Goal: Task Accomplishment & Management: Complete application form

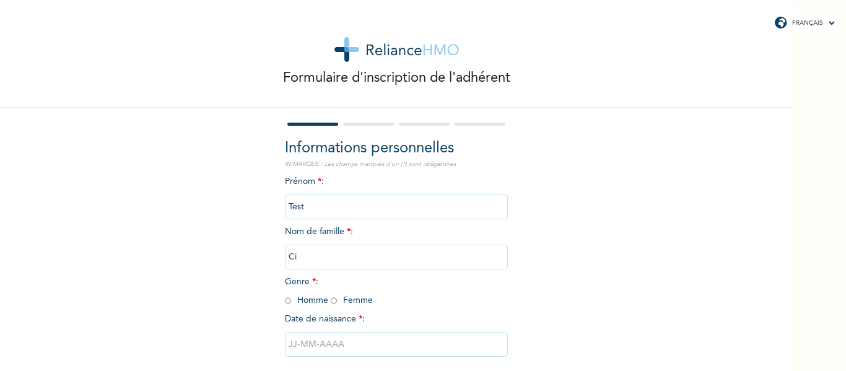
scroll to position [64, 0]
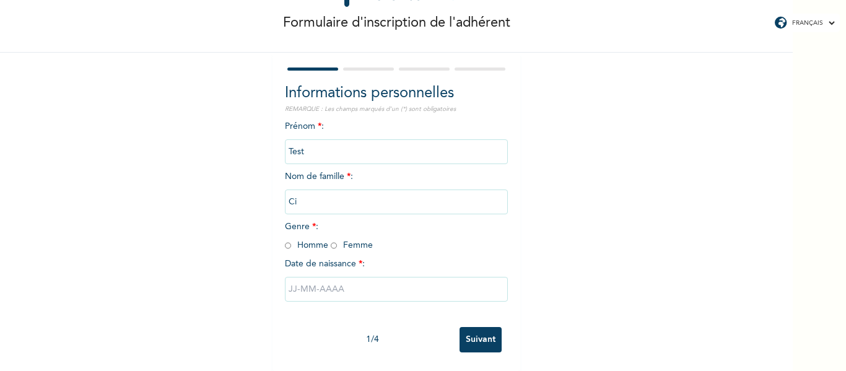
click at [298, 235] on span "Genre * : Homme Femme" at bounding box center [329, 235] width 88 height 27
click at [285, 240] on input "radio" at bounding box center [288, 246] width 6 height 12
radio input "true"
click at [316, 294] on div at bounding box center [396, 289] width 223 height 37
click at [315, 285] on input "text" at bounding box center [396, 289] width 223 height 25
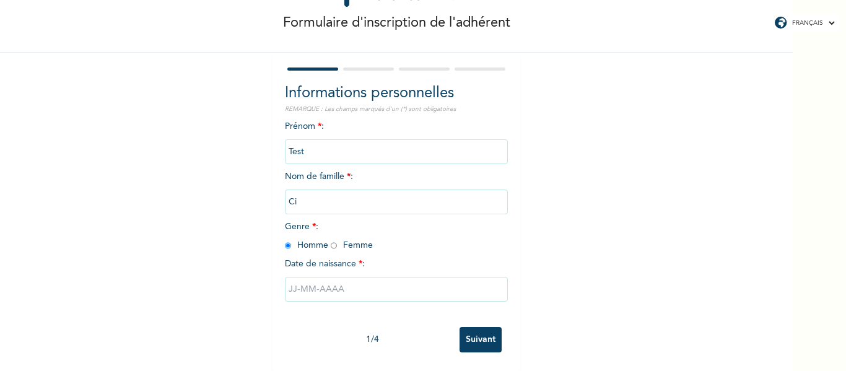
select select "8"
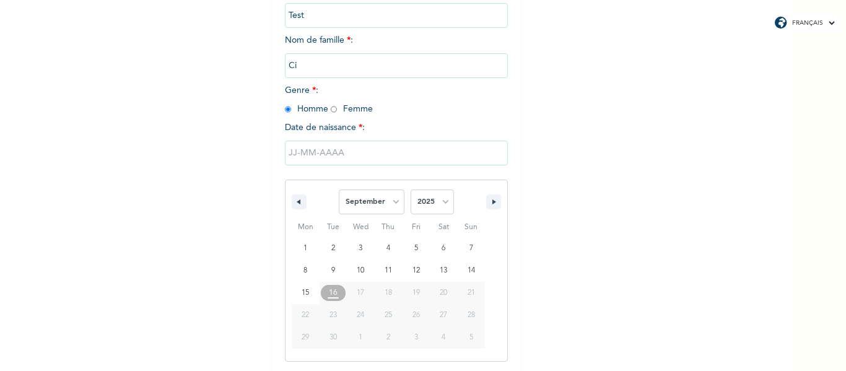
scroll to position [192, 0]
click at [374, 203] on select "January February March April May June July August September October November De…" at bounding box center [372, 201] width 66 height 25
drag, startPoint x: 374, startPoint y: 203, endPoint x: 395, endPoint y: 203, distance: 21.1
click at [374, 203] on select "January February March April May June July August September October November De…" at bounding box center [372, 201] width 66 height 25
click at [439, 203] on select "2025 2024 2023 2022 2021 2020 2019 2018 2017 2016 2015 2014 2013 2012 2011 2010…" at bounding box center [432, 201] width 43 height 25
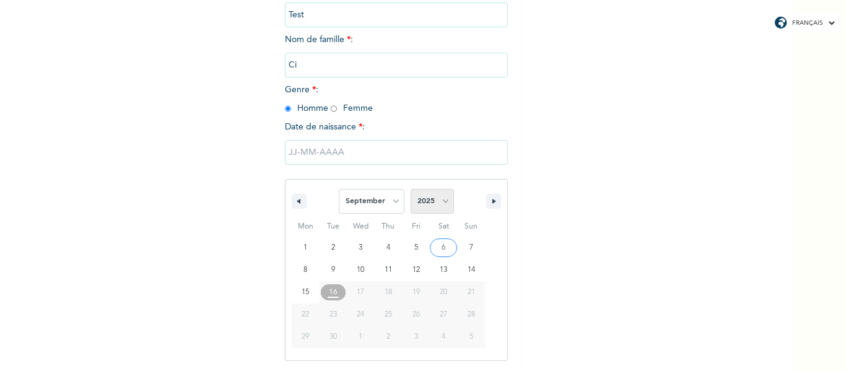
click at [435, 198] on select "2025 2024 2023 2022 2021 2020 2019 2018 2017 2016 2015 2014 2013 2012 2011 2010…" at bounding box center [432, 201] width 43 height 25
select select "1960"
click at [411, 190] on select "2025 2024 2023 2022 2021 2020 2019 2018 2017 2016 2015 2014 2013 2012 2011 2010…" at bounding box center [432, 201] width 43 height 25
type input "[DATE]"
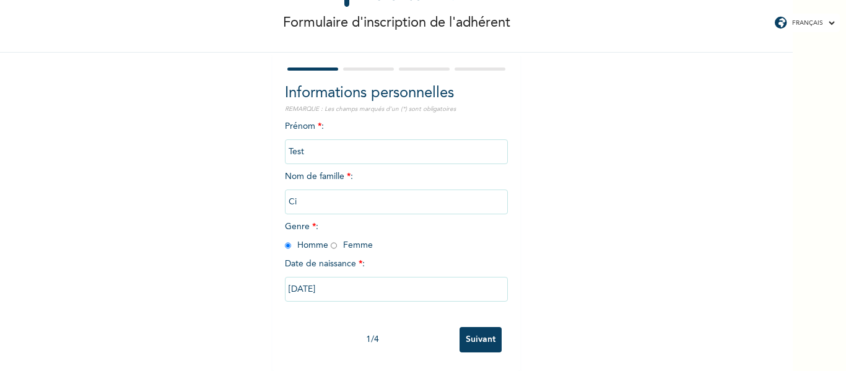
drag, startPoint x: 287, startPoint y: 281, endPoint x: 346, endPoint y: 281, distance: 58.8
click at [346, 281] on input "[DATE]" at bounding box center [396, 289] width 223 height 25
select select "8"
select select "1960"
click at [478, 335] on input "Suivant" at bounding box center [481, 339] width 42 height 25
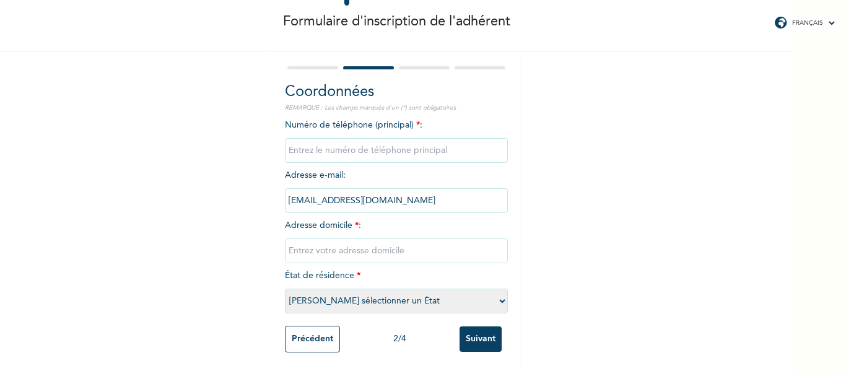
click at [431, 149] on input "phone" at bounding box center [396, 150] width 223 height 25
click at [414, 203] on input "[EMAIL_ADDRESS][DOMAIN_NAME]" at bounding box center [396, 200] width 223 height 25
click at [369, 138] on input "phone" at bounding box center [396, 150] width 223 height 25
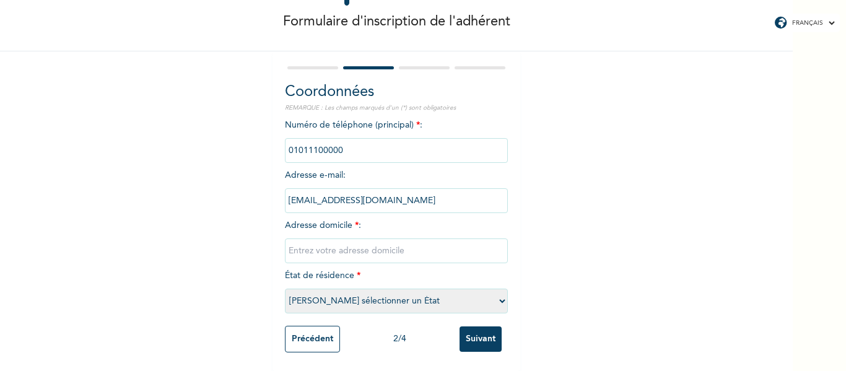
type input "01011100000"
click at [380, 248] on input "text" at bounding box center [396, 250] width 223 height 25
type input "Rehab"
click at [422, 296] on select "Veuillez sélectionner un État Denguélé" at bounding box center [396, 301] width 223 height 25
click at [285, 289] on select "Veuillez sélectionner un État Denguélé" at bounding box center [396, 301] width 223 height 25
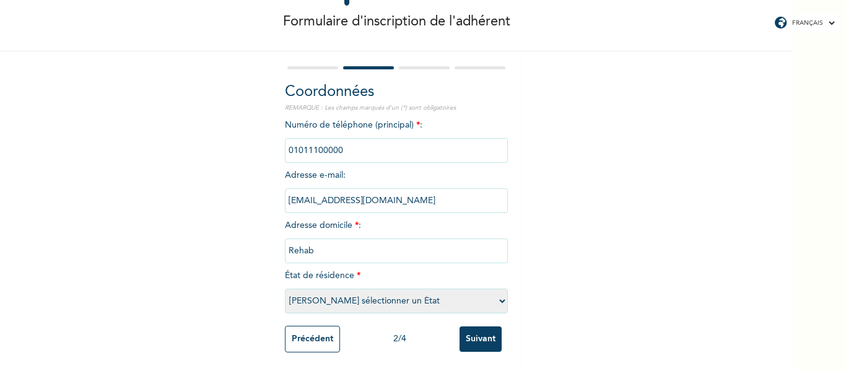
click at [474, 331] on input "Suivant" at bounding box center [481, 338] width 42 height 25
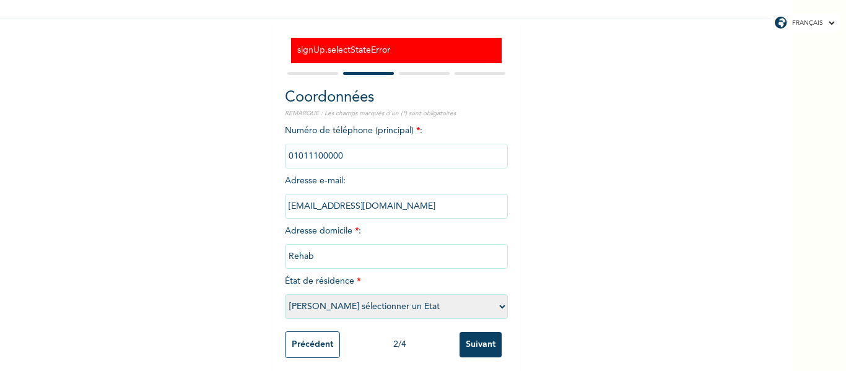
scroll to position [103, 0]
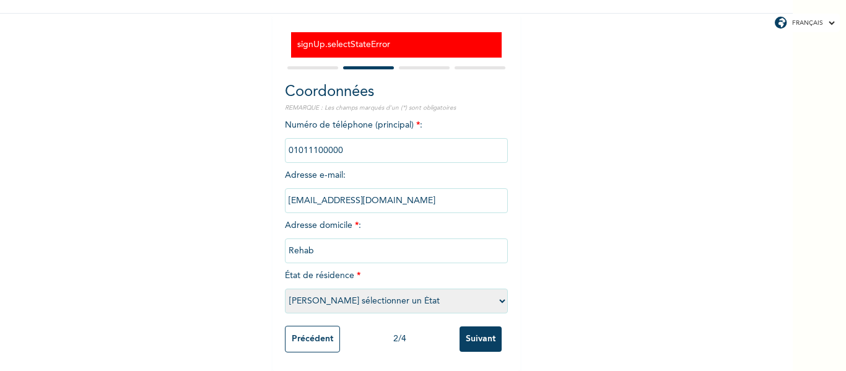
click at [403, 293] on select "Veuillez sélectionner un État Denguélé" at bounding box center [396, 301] width 223 height 25
select select "5"
click at [285, 289] on select "Veuillez sélectionner un État Denguélé" at bounding box center [396, 301] width 223 height 25
click at [473, 326] on input "Suivant" at bounding box center [481, 338] width 42 height 25
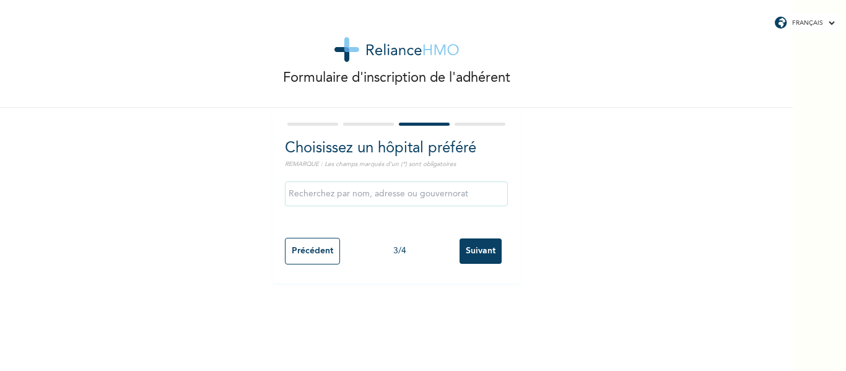
scroll to position [0, 0]
click at [308, 250] on input "Précédent" at bounding box center [312, 251] width 55 height 27
select select "5"
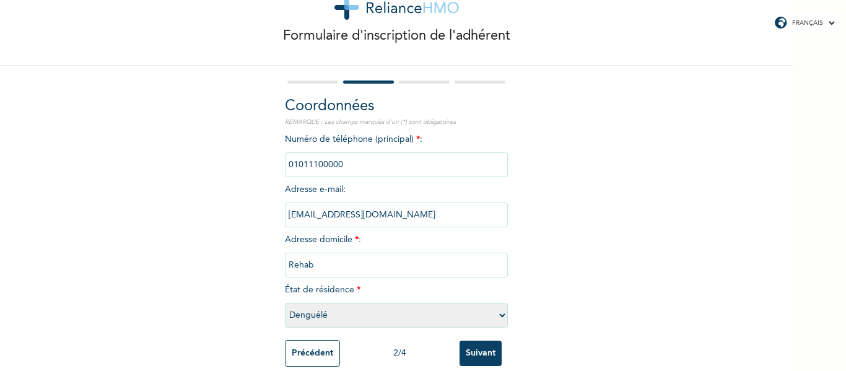
scroll to position [66, 0]
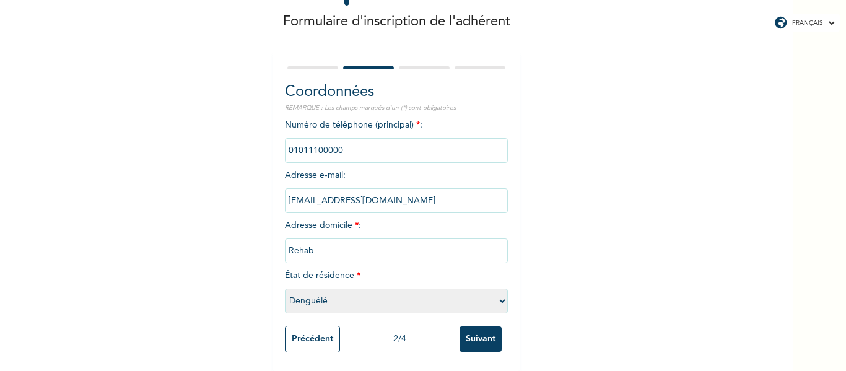
drag, startPoint x: 284, startPoint y: 142, endPoint x: 341, endPoint y: 141, distance: 57.0
click at [341, 141] on input "phone" at bounding box center [396, 150] width 223 height 25
click at [486, 328] on input "Suivant" at bounding box center [481, 338] width 42 height 25
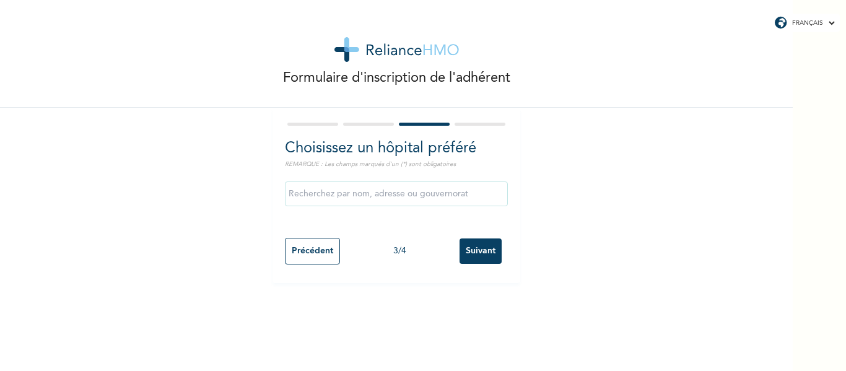
scroll to position [0, 0]
click at [445, 196] on input "text" at bounding box center [396, 194] width 223 height 25
type input "Test Pat CI Provider"
click at [482, 249] on input "Suivant" at bounding box center [481, 250] width 42 height 25
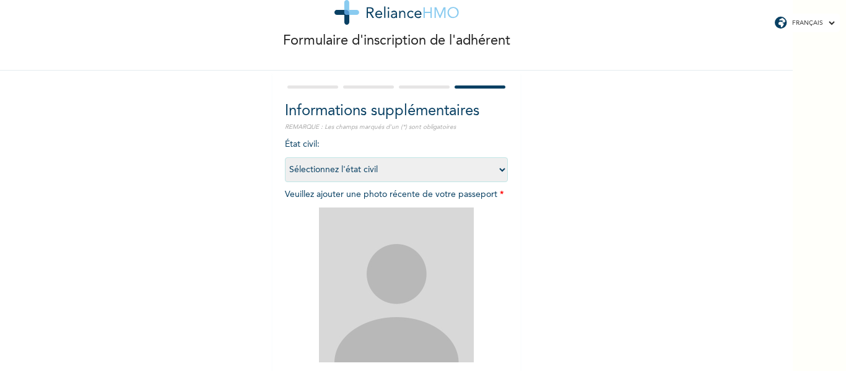
scroll to position [110, 0]
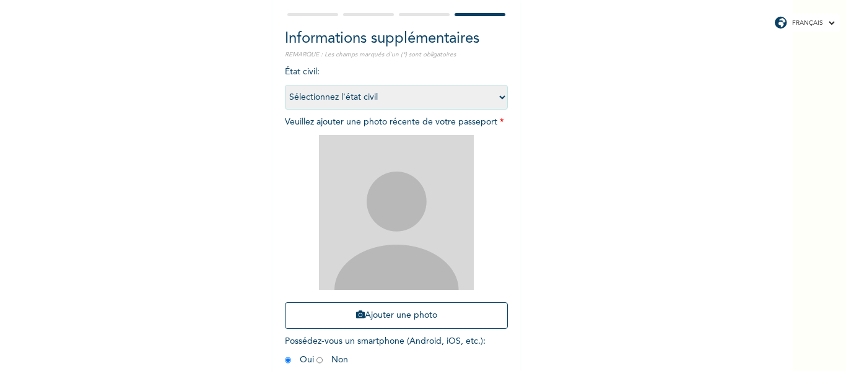
click at [439, 98] on select "Sélectionnez l'état civil [DEMOGRAPHIC_DATA] Marié(e) [DEMOGRAPHIC_DATA](e) [DE…" at bounding box center [396, 97] width 223 height 25
select select "1"
click at [285, 85] on select "Sélectionnez l'état civil [DEMOGRAPHIC_DATA] Marié(e) [DEMOGRAPHIC_DATA](e) [DE…" at bounding box center [396, 97] width 223 height 25
click at [553, 170] on div "Formulaire d'inscription de l'adhérent Informations supplémentaires REMARQUE : …" at bounding box center [396, 156] width 793 height 533
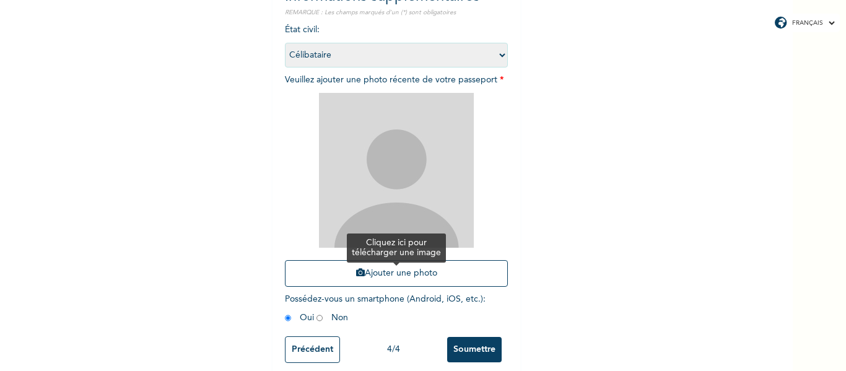
click at [434, 276] on button "Ajouter une photo" at bounding box center [396, 273] width 223 height 27
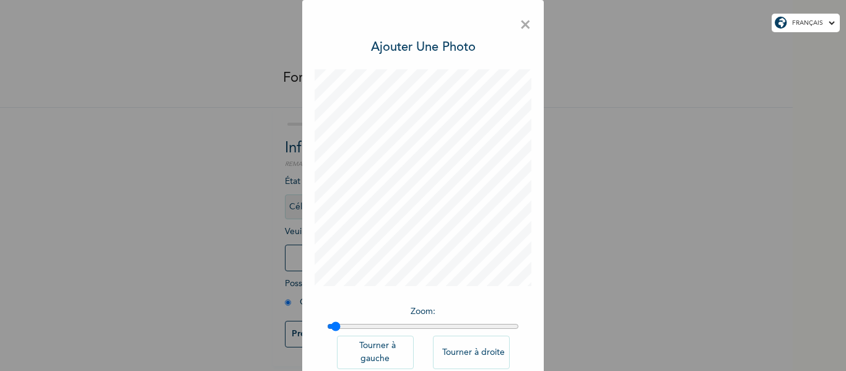
type input "1"
drag, startPoint x: 327, startPoint y: 325, endPoint x: 294, endPoint y: 333, distance: 33.8
click at [327, 331] on input "range" at bounding box center [423, 326] width 192 height 10
click at [372, 354] on button "Tourner à gauche" at bounding box center [375, 352] width 77 height 33
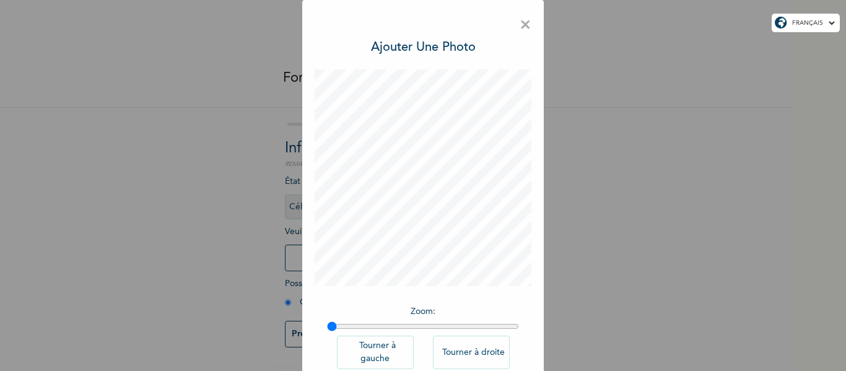
click at [372, 354] on button "Tourner à gauche" at bounding box center [375, 352] width 77 height 33
click at [455, 355] on button "Tourner à droite" at bounding box center [471, 352] width 77 height 33
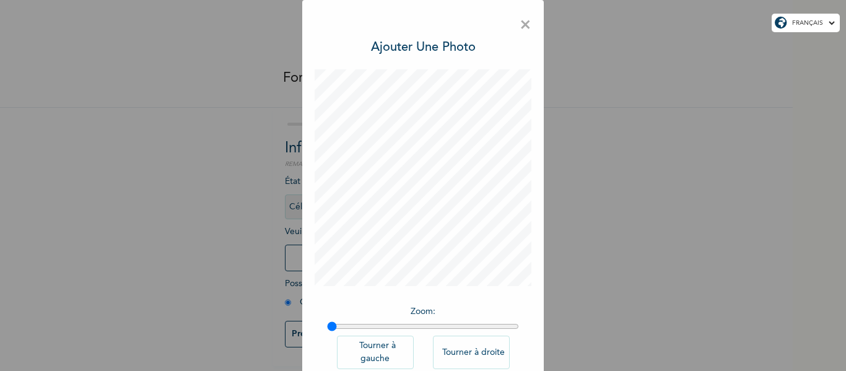
click at [455, 355] on button "Tourner à droite" at bounding box center [471, 352] width 77 height 33
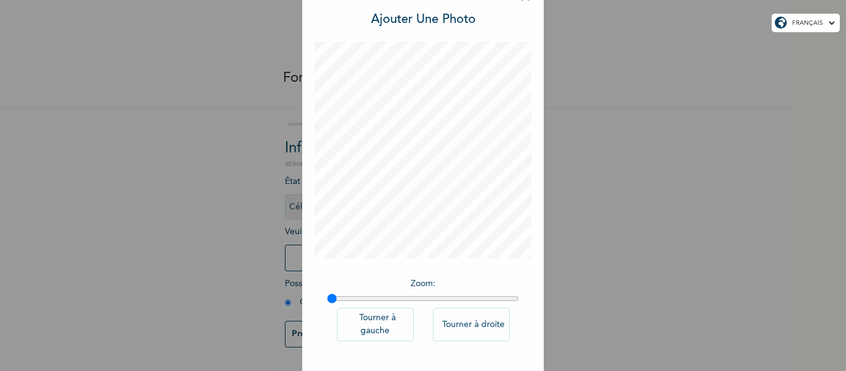
scroll to position [74, 0]
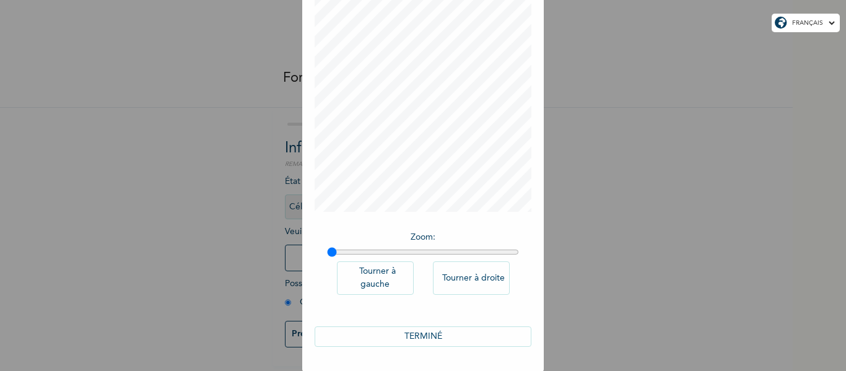
click at [439, 339] on button "TERMINÉ" at bounding box center [423, 336] width 217 height 20
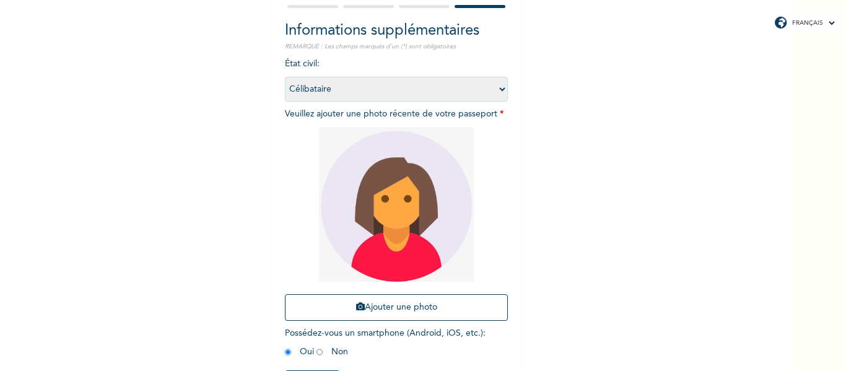
scroll to position [172, 0]
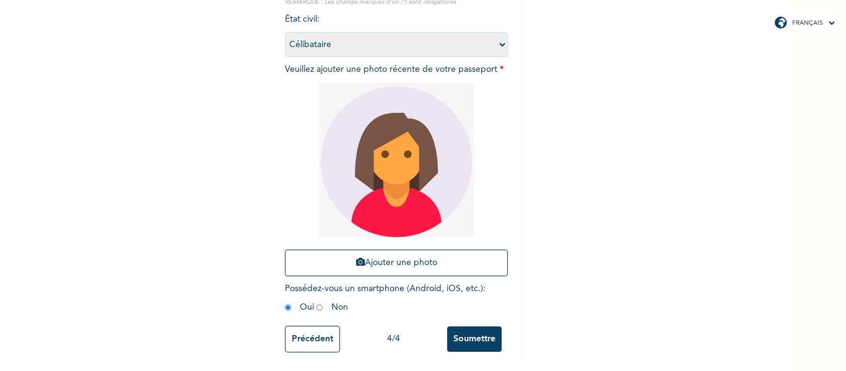
click at [464, 326] on input "Soumettre" at bounding box center [474, 338] width 55 height 25
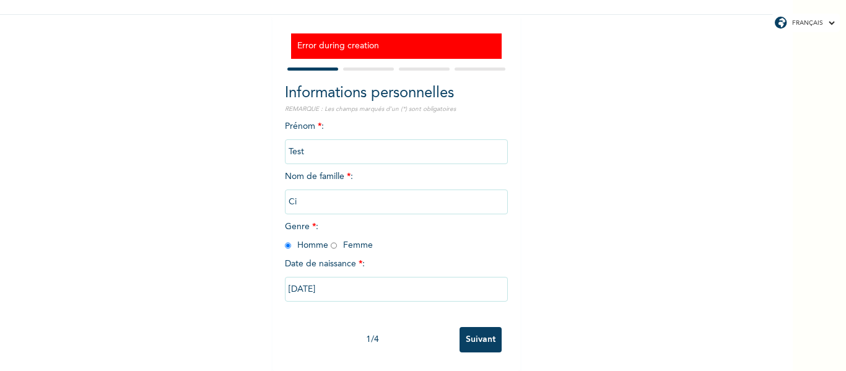
scroll to position [102, 0]
